Goal: Task Accomplishment & Management: Complete application form

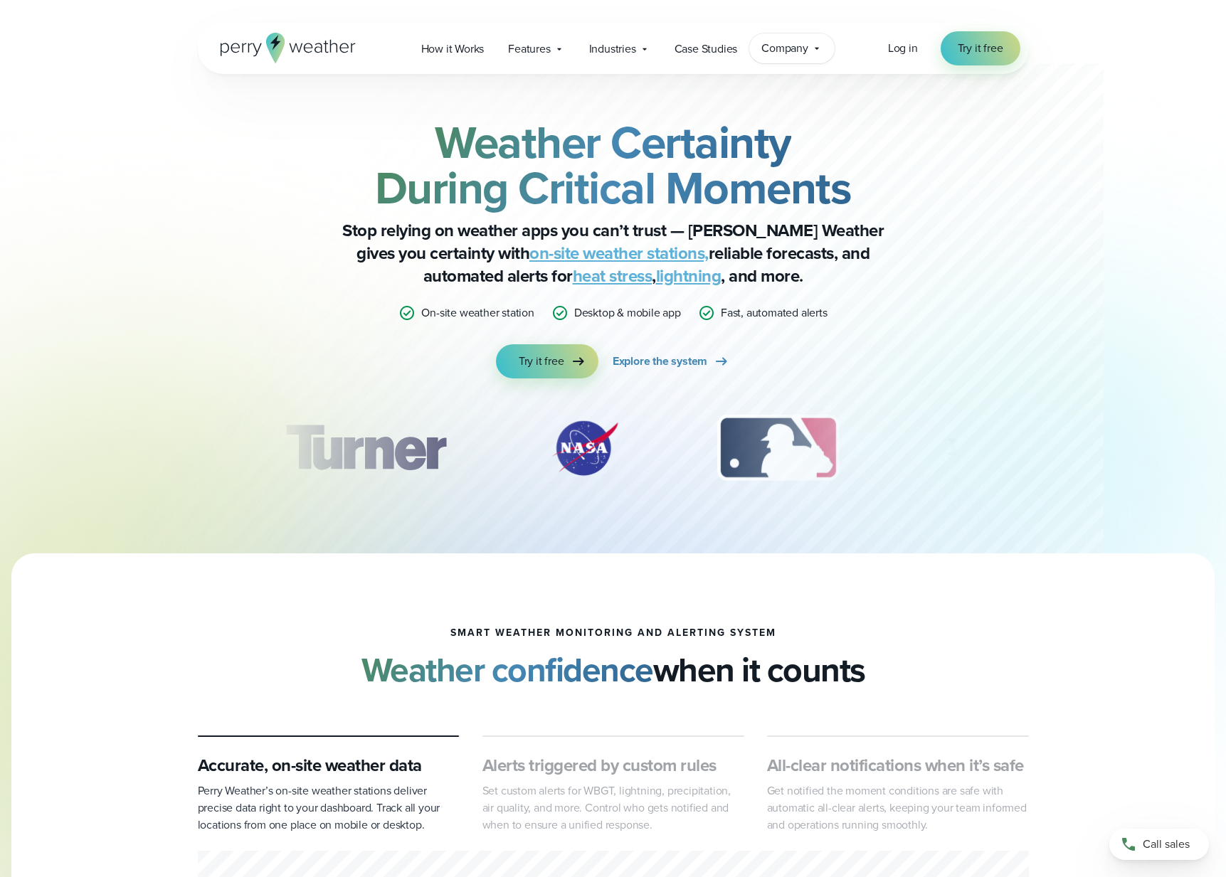
click at [799, 51] on span "Company" at bounding box center [784, 48] width 47 height 17
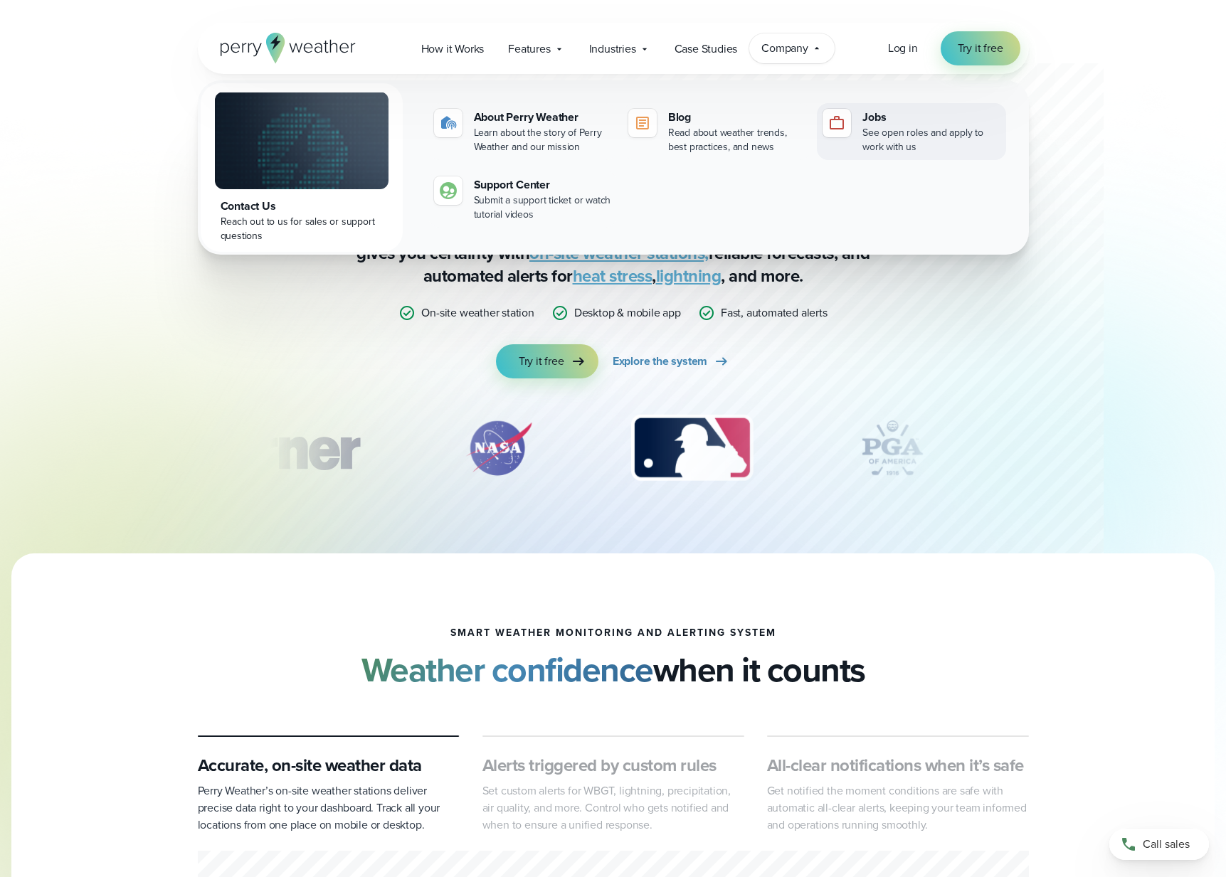
click at [884, 130] on div "See open roles and apply to work with us" at bounding box center [930, 140] width 137 height 28
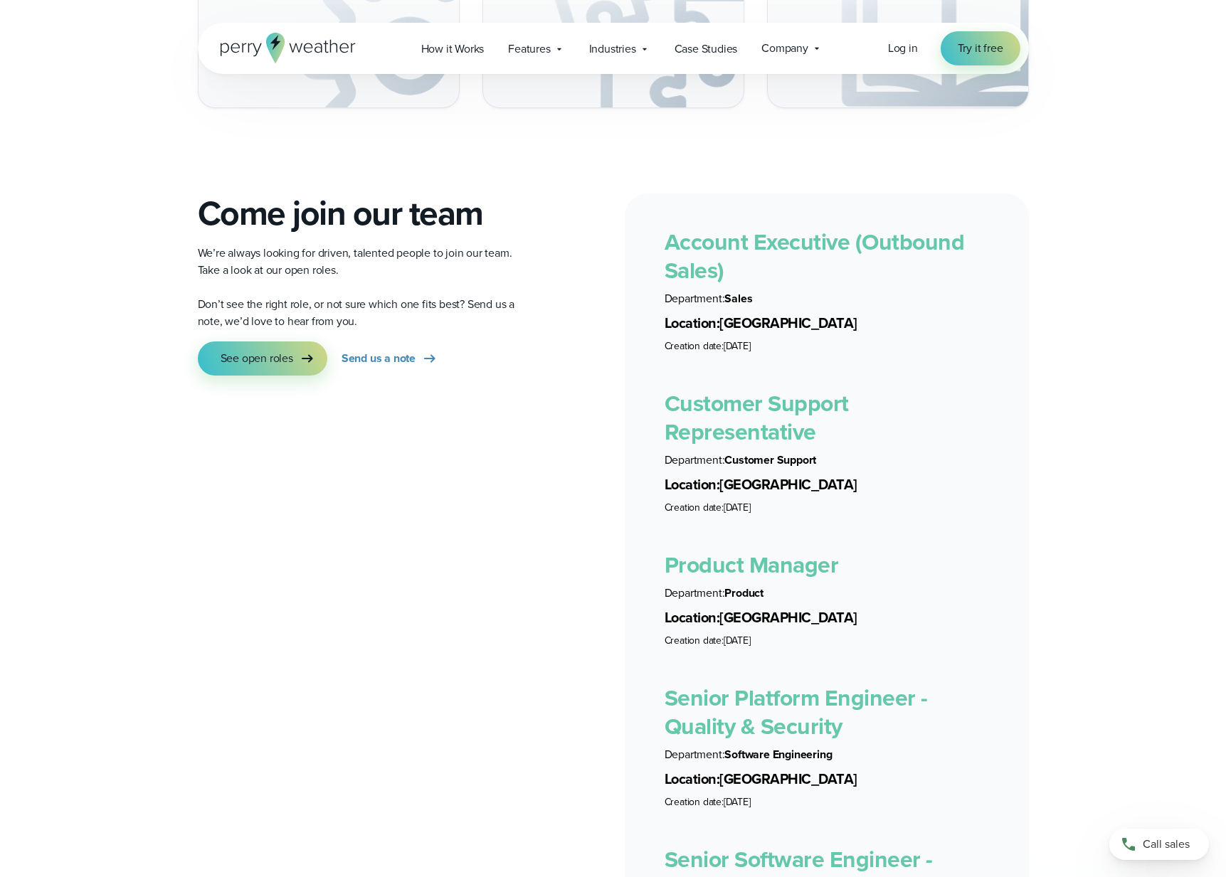
scroll to position [2447, 0]
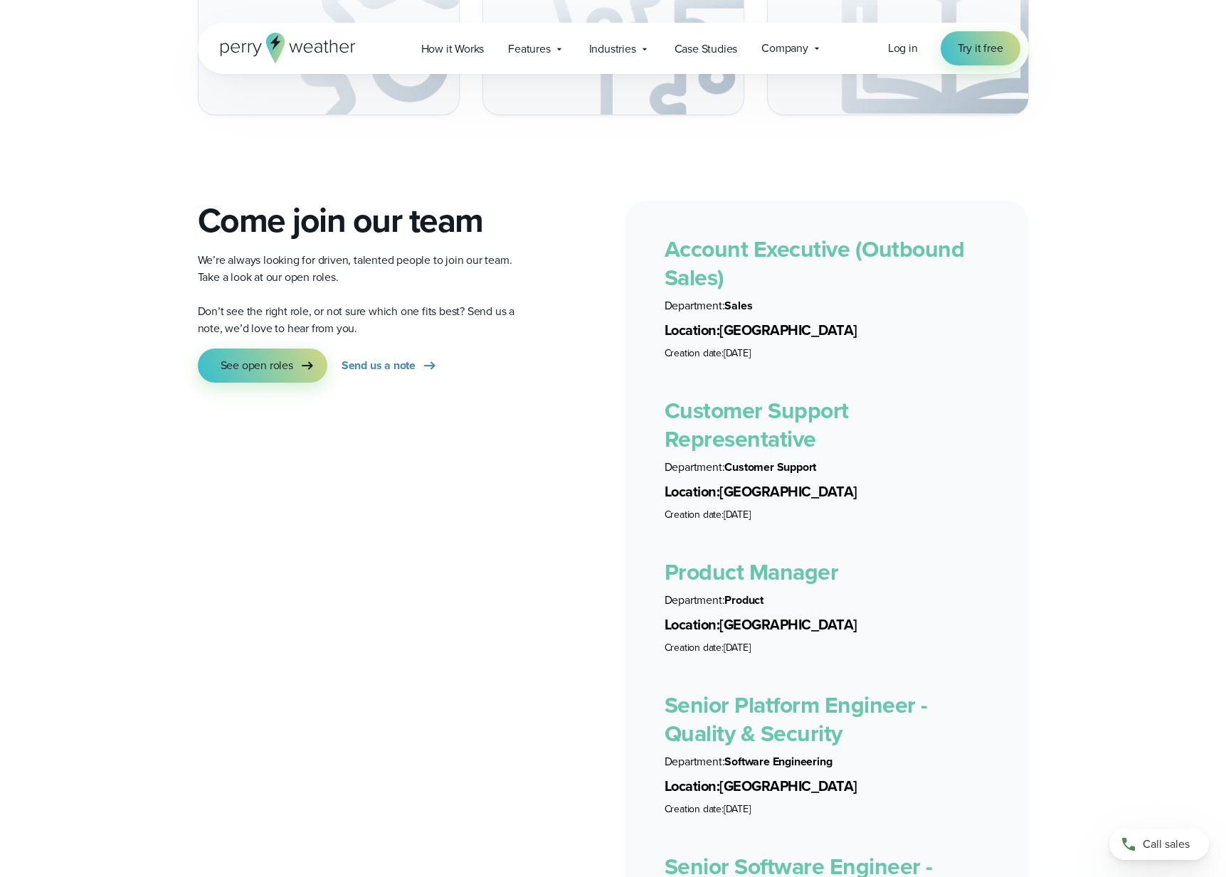
click at [690, 417] on link "Customer Support Representative" at bounding box center [757, 425] width 184 height 63
